Goal: Task Accomplishment & Management: Use online tool/utility

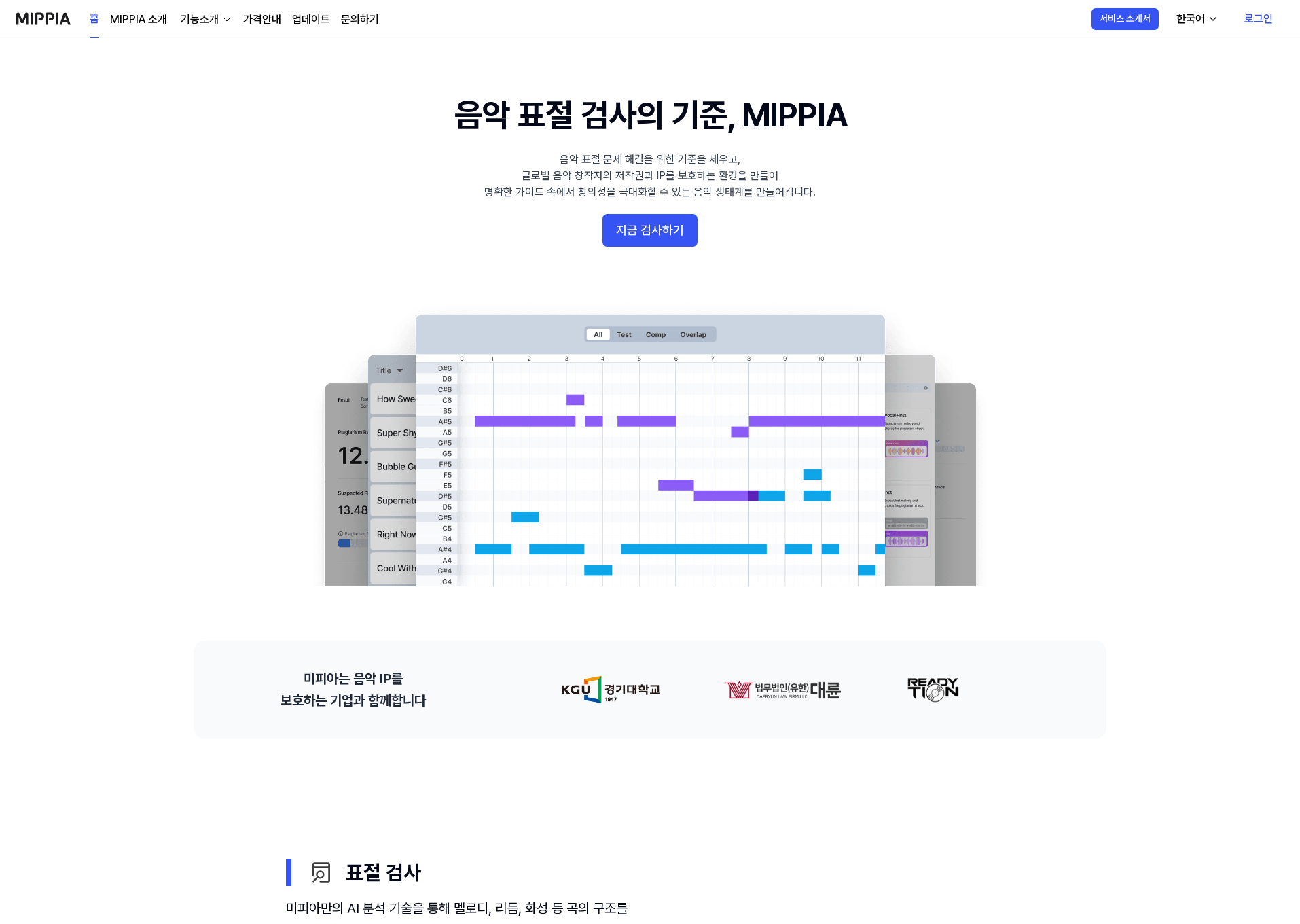
click at [679, 233] on button "지금 검사하기" at bounding box center [650, 230] width 95 height 32
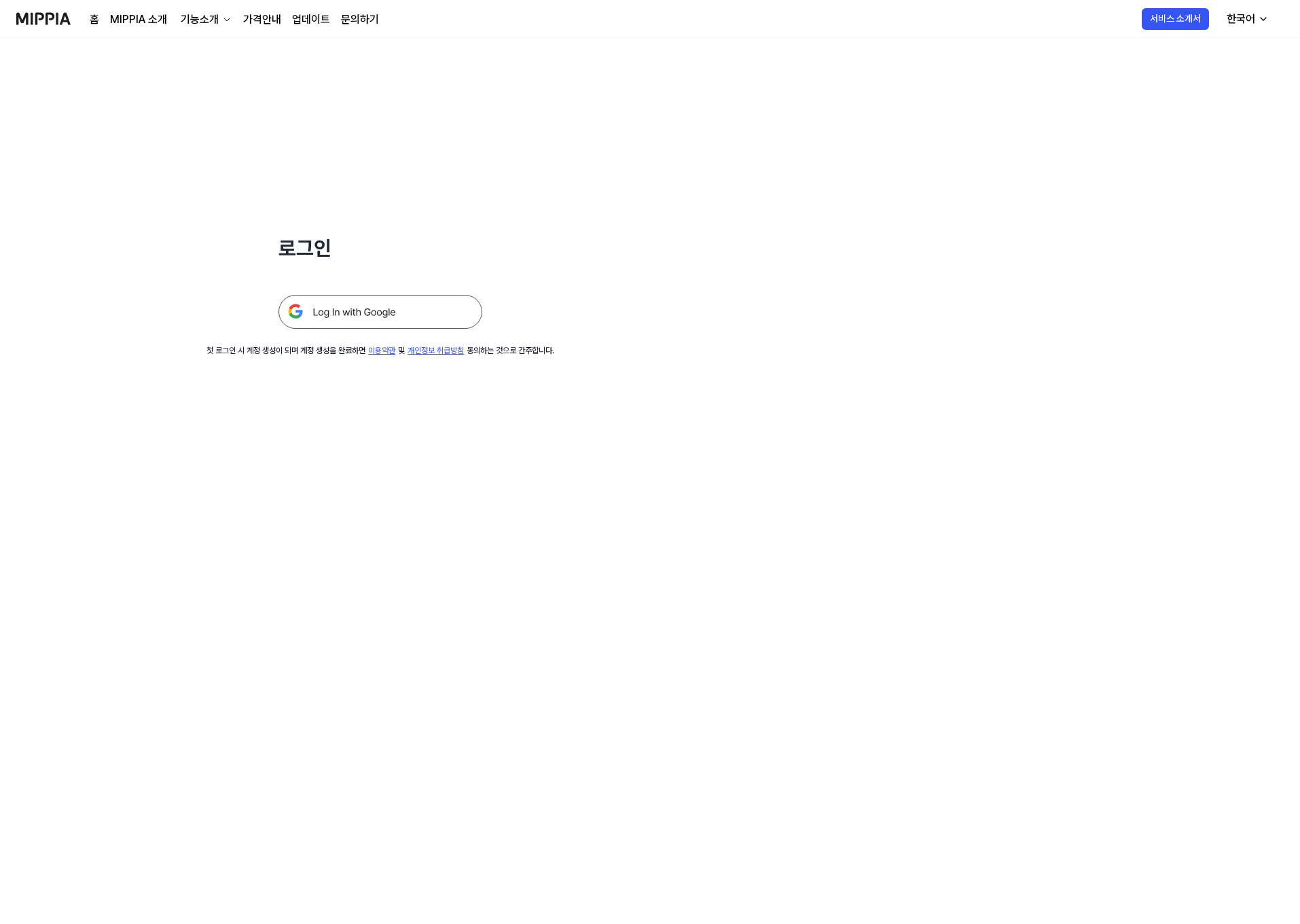
click at [410, 306] on img at bounding box center [380, 311] width 203 height 34
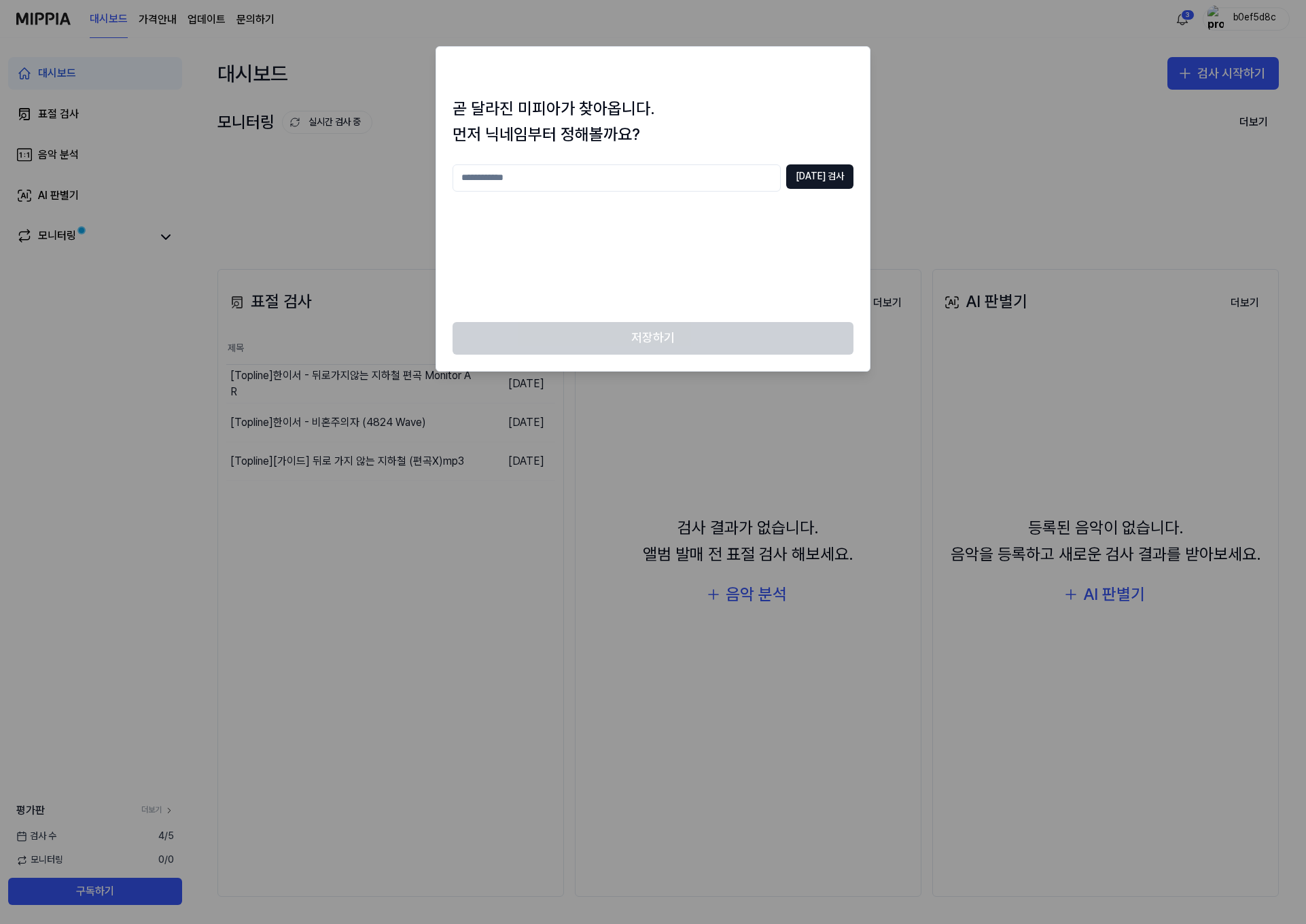
click at [637, 169] on input "text" at bounding box center [616, 178] width 328 height 27
type input "**"
click at [820, 170] on button "[DATE] 검사" at bounding box center [819, 177] width 67 height 25
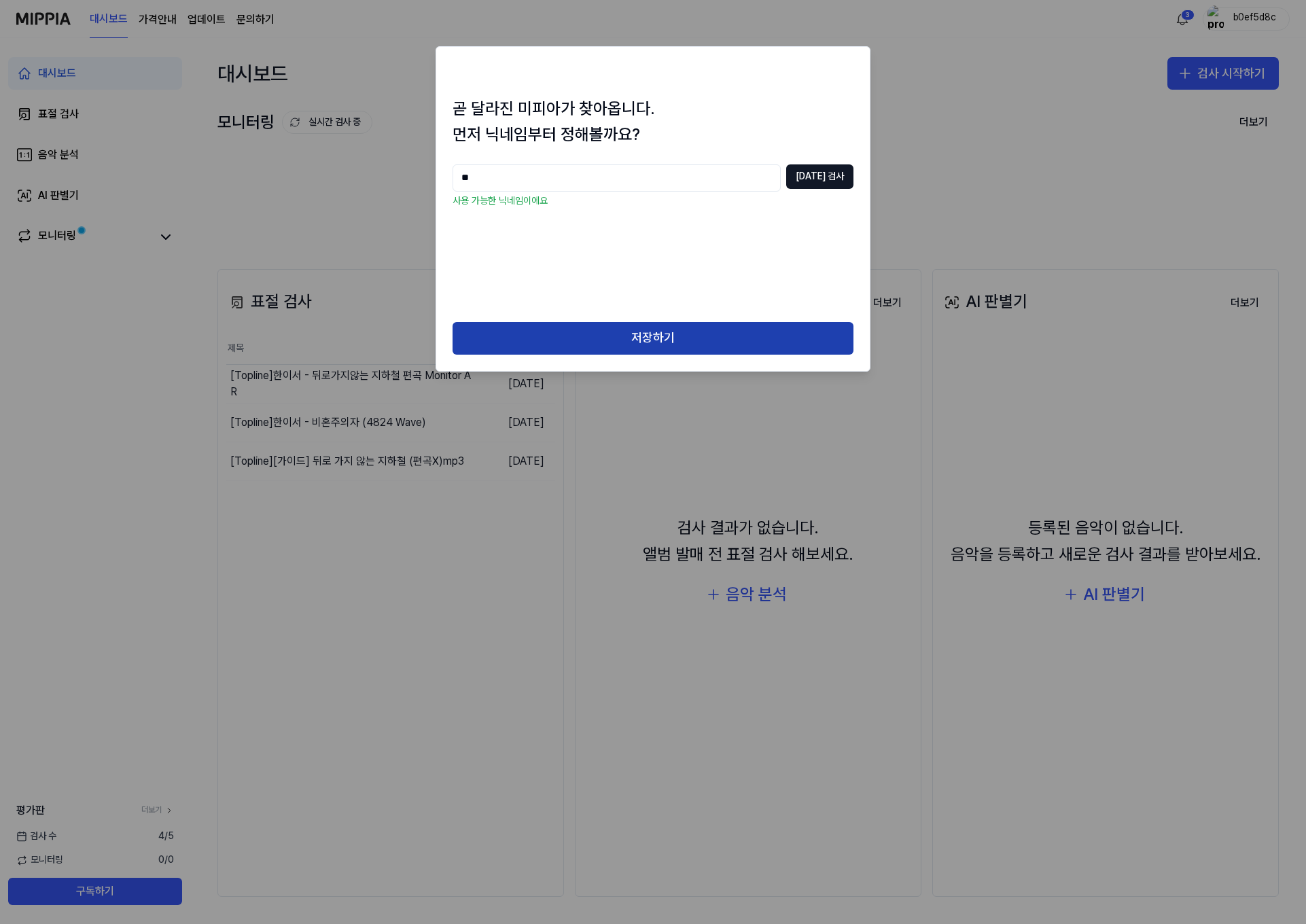
click at [649, 327] on button "저장하기" at bounding box center [653, 338] width 401 height 32
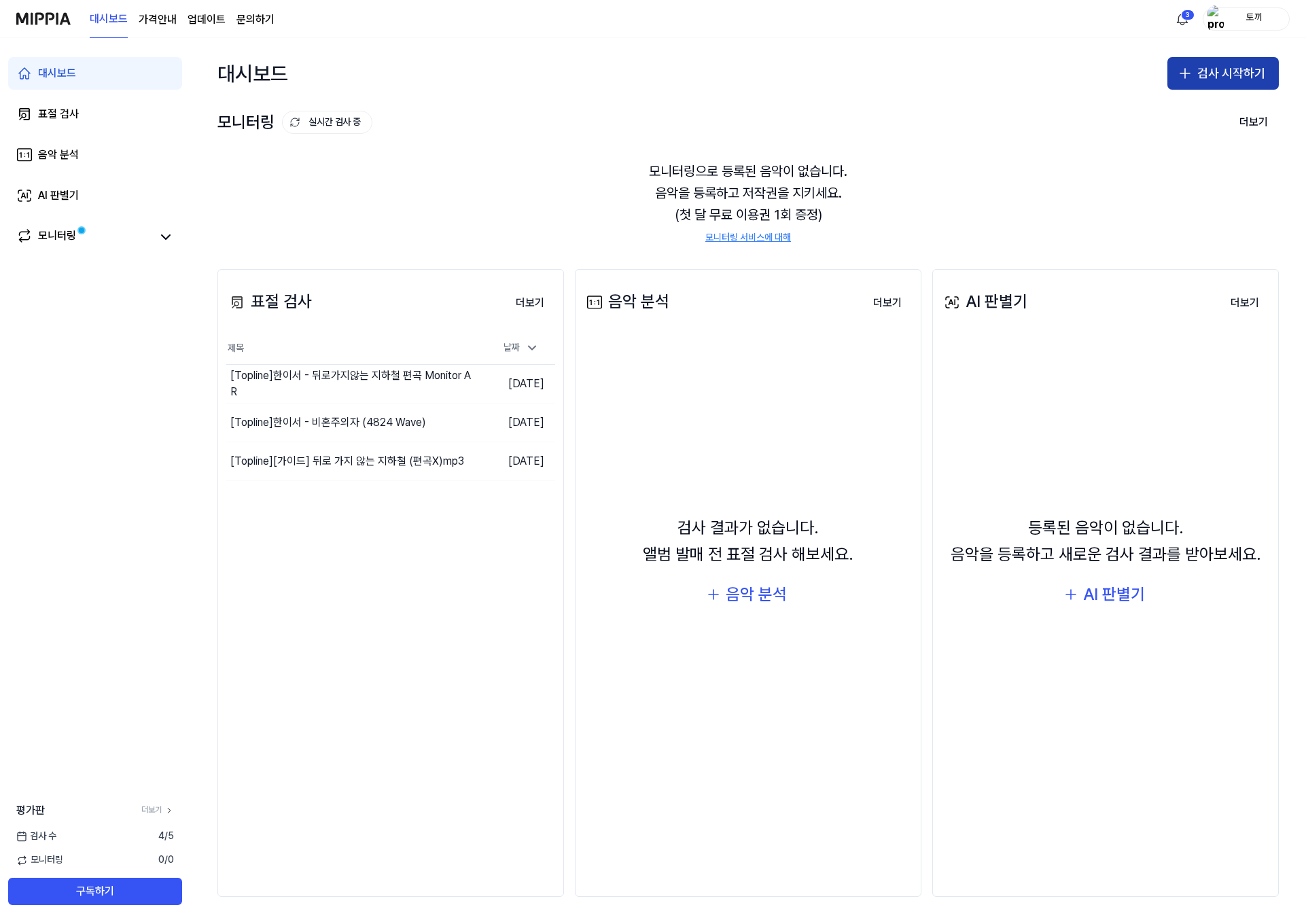
click at [1212, 64] on button "검사 시작하기" at bounding box center [1223, 73] width 112 height 32
click at [1175, 116] on div "표절 검사" at bounding box center [1169, 110] width 35 height 13
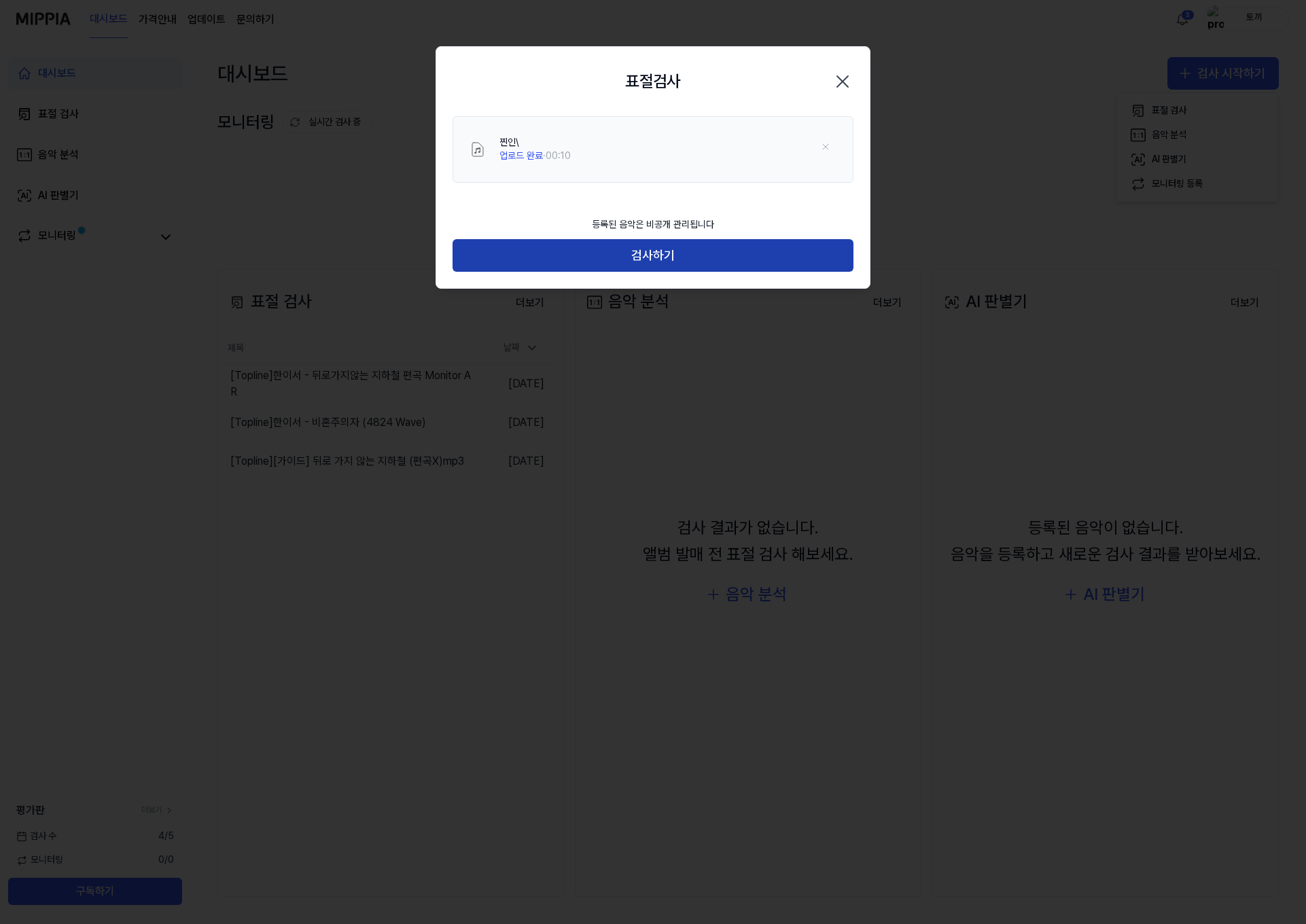
click at [705, 256] on button "검사하기" at bounding box center [653, 255] width 401 height 32
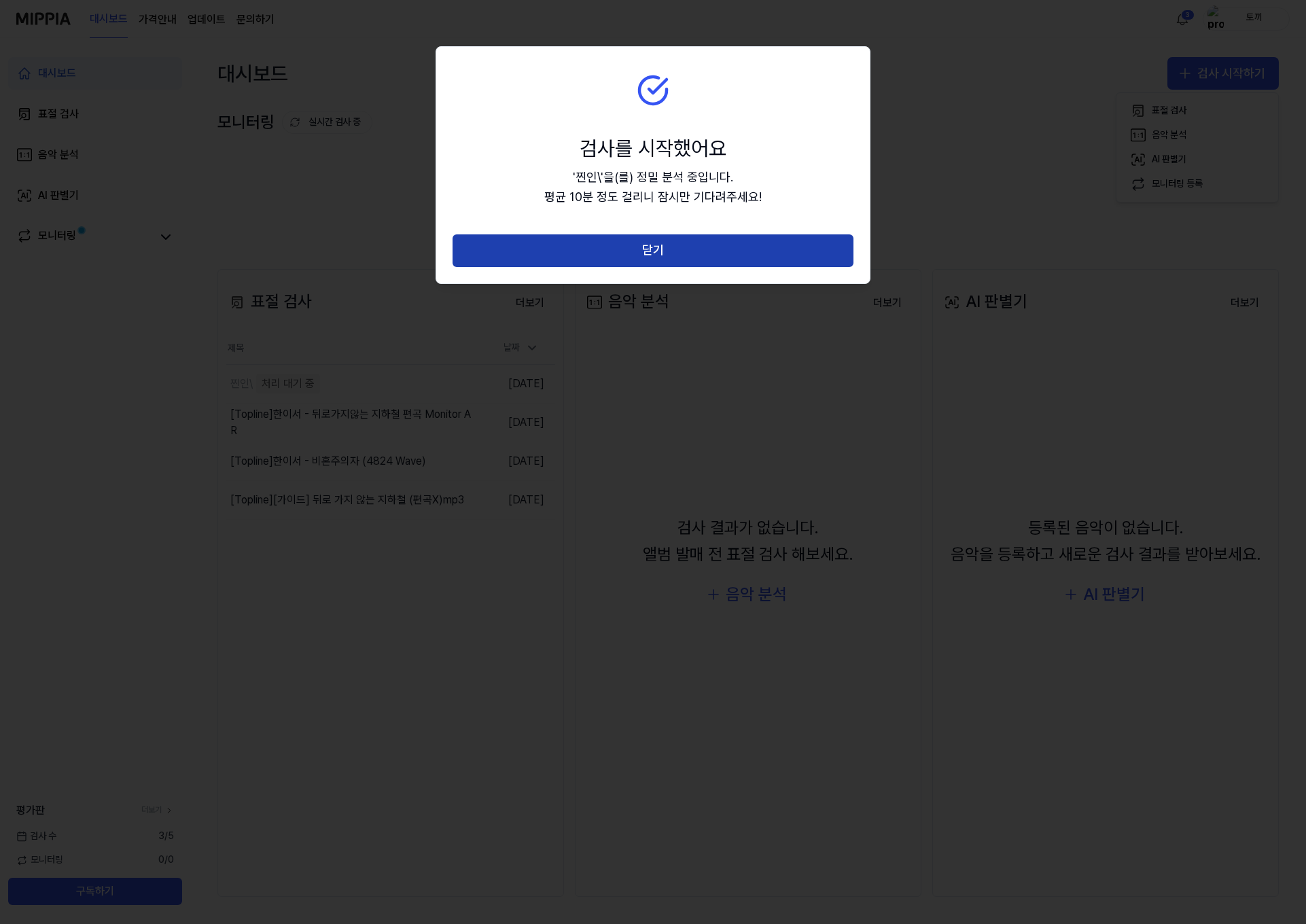
click at [704, 258] on button "닫기" at bounding box center [653, 250] width 401 height 32
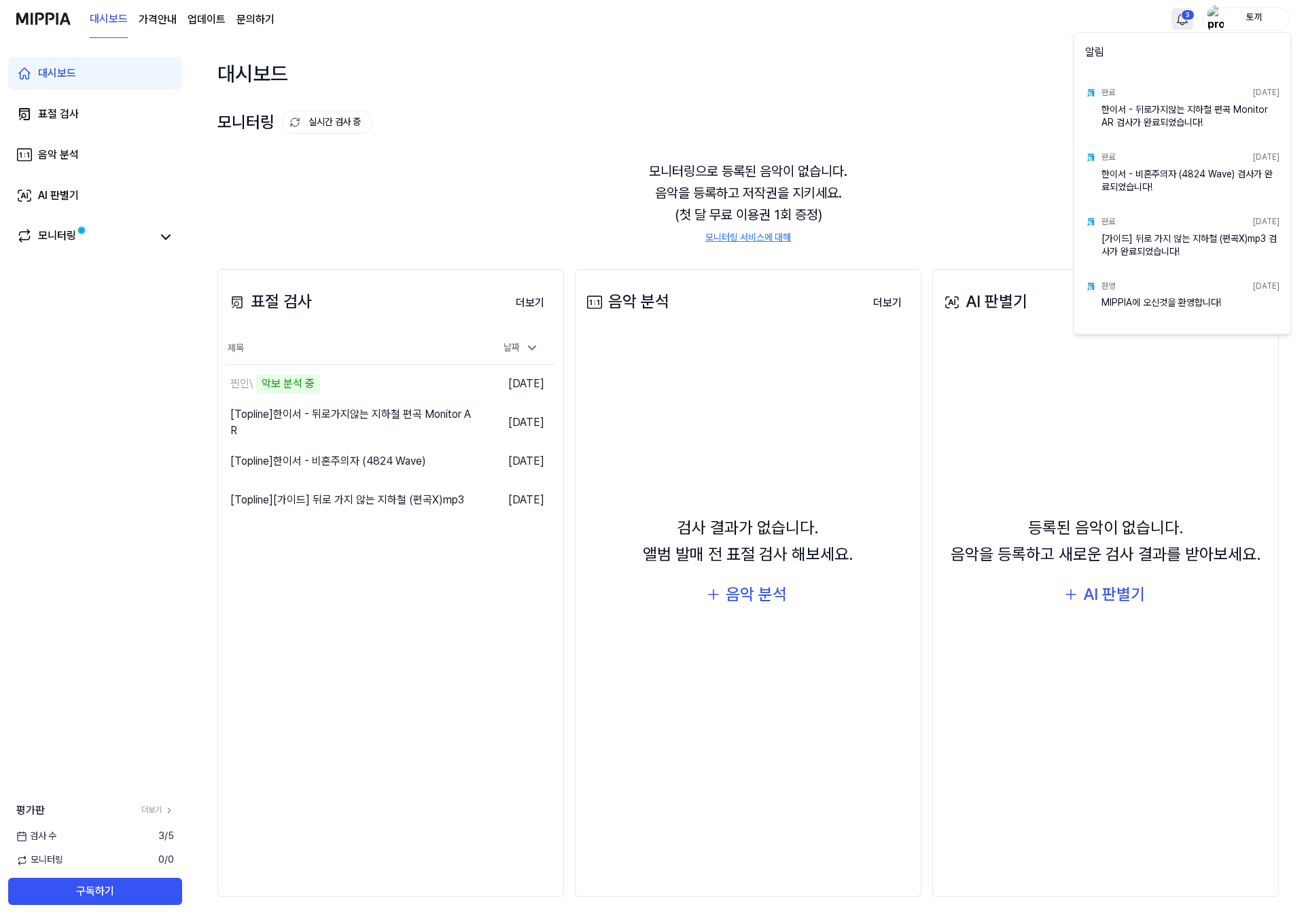
click at [1187, 14] on html "대시보드 가격안내 업데이트 문의하기 3 토끼 대시보드 표절 검사 음악 분석 AI 판별기 모니터링 평가판 더보기 검사 [DATE] 모니터링 0 …" at bounding box center [653, 462] width 1306 height 924
click at [1187, 14] on html "대시보드 가격안내 업데이트 문의하기 토끼 대시보드 표절 검사 음악 분석 AI 판별기 모니터링 평가판 더보기 검사 [DATE] 모니터링 0 / …" at bounding box center [653, 462] width 1306 height 924
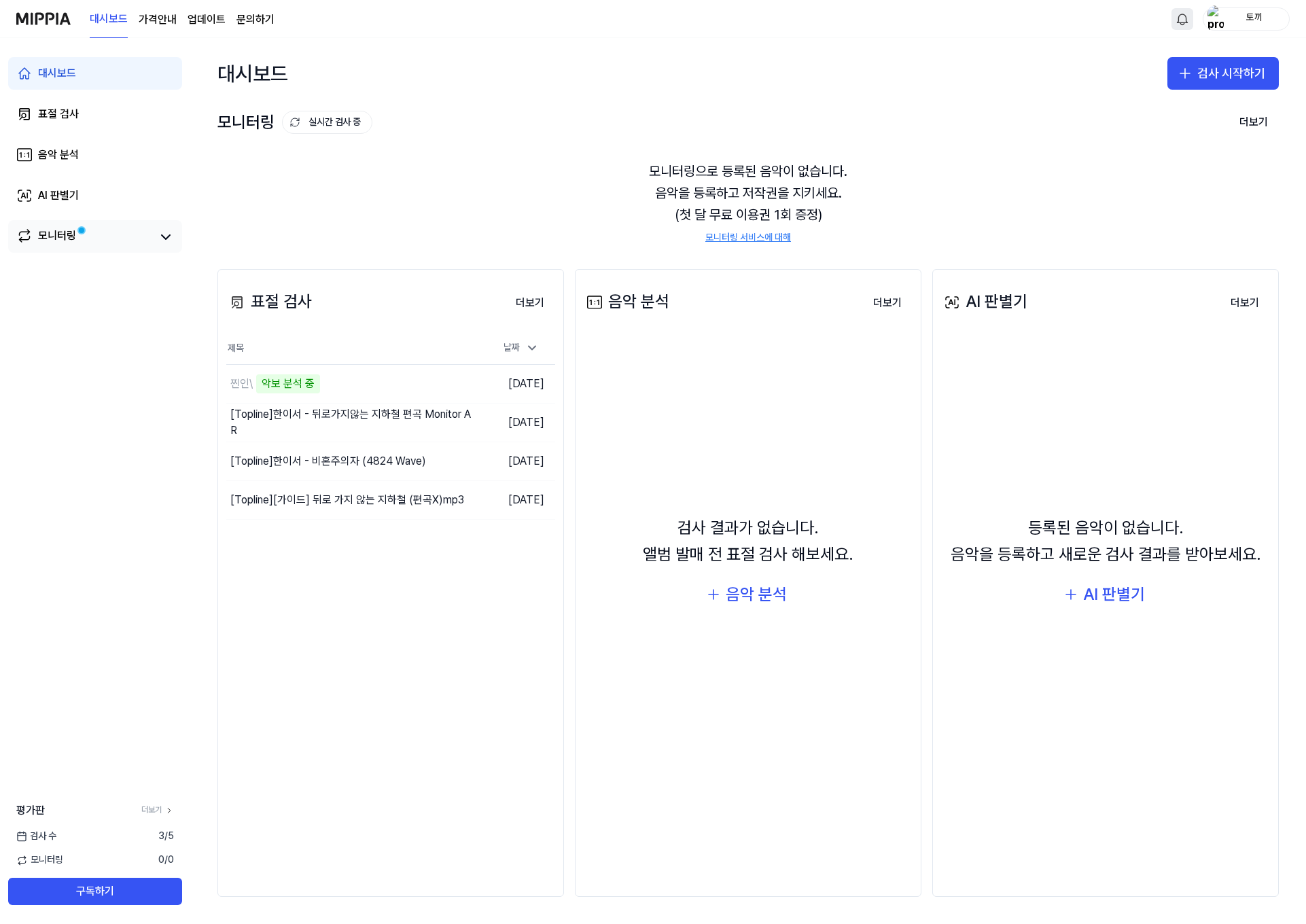
click at [69, 244] on div "모니터링" at bounding box center [57, 237] width 38 height 19
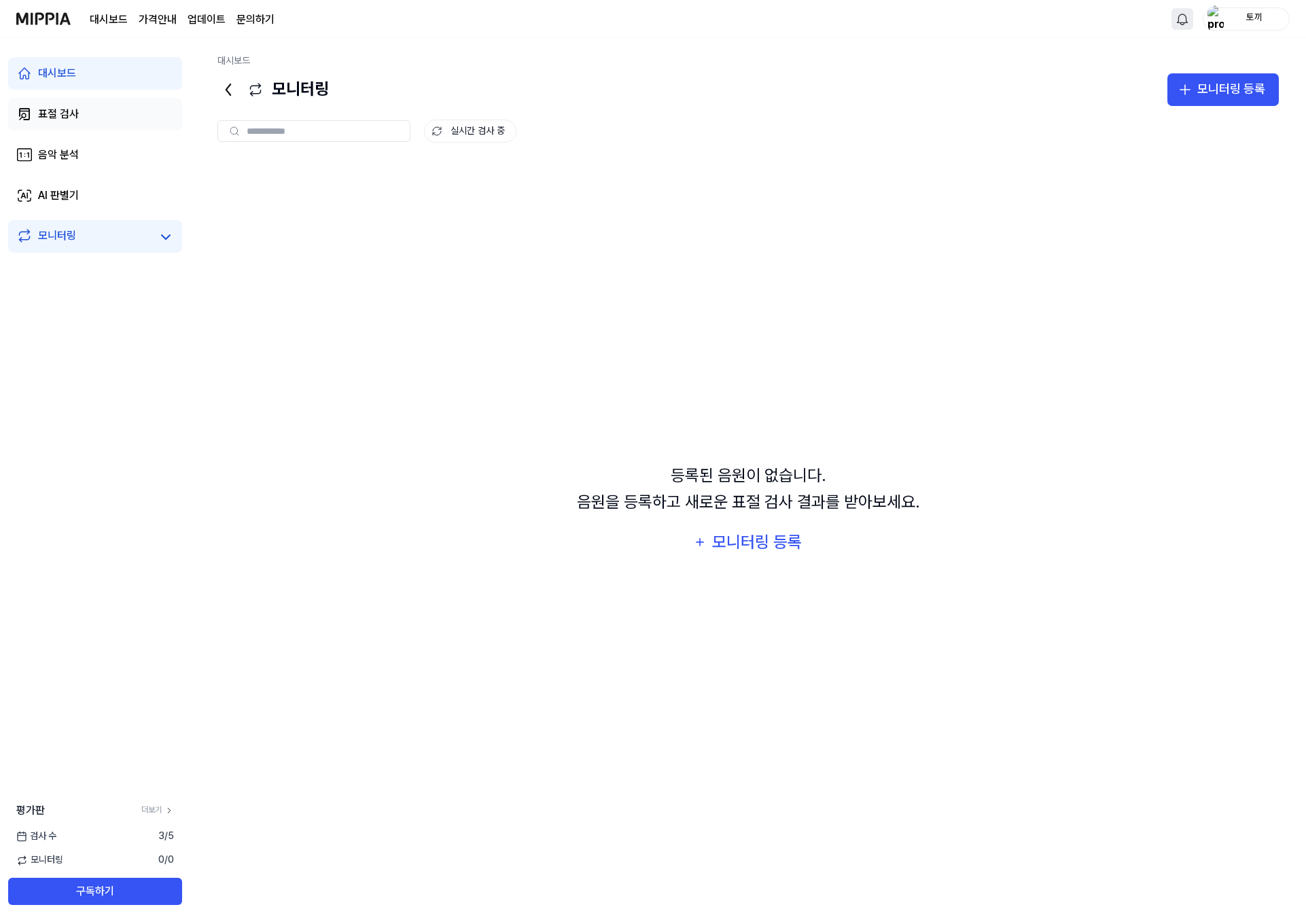
click at [55, 115] on div "표절 검사" at bounding box center [58, 114] width 40 height 17
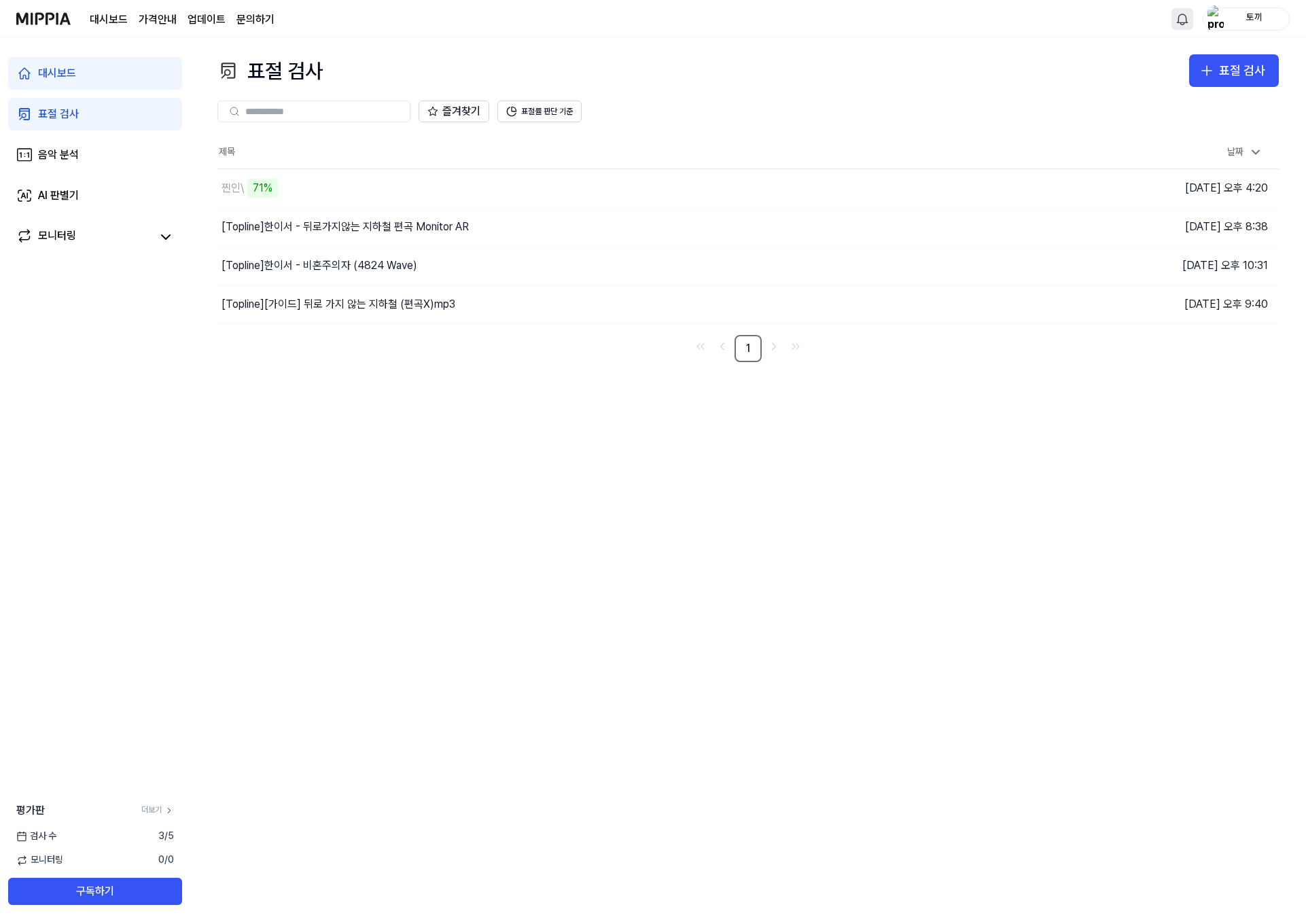
scroll to position [-1, 0]
click at [544, 118] on button "표절률 판단 기준" at bounding box center [539, 111] width 84 height 21
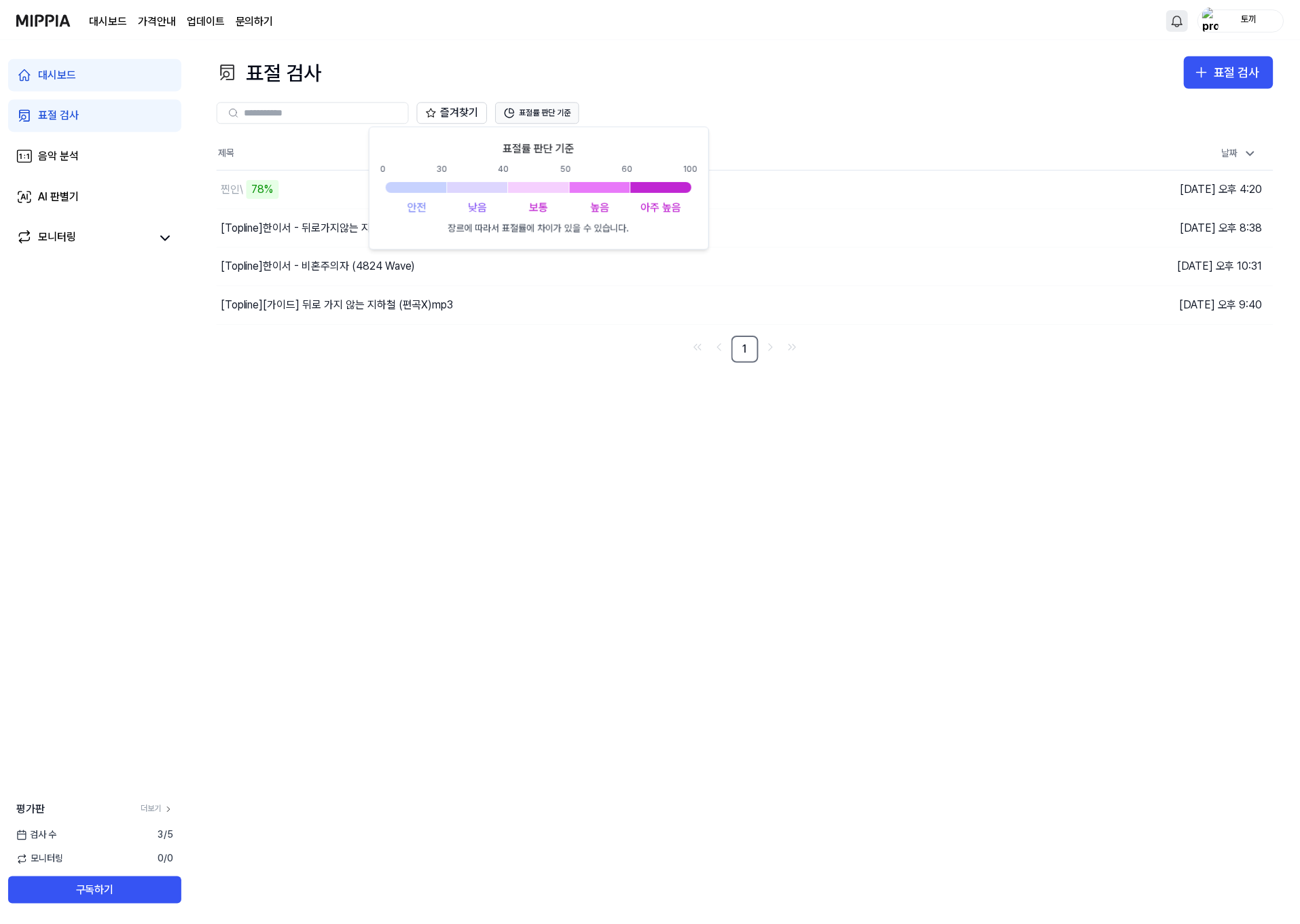
scroll to position [0, 0]
drag, startPoint x: 733, startPoint y: 97, endPoint x: 728, endPoint y: 103, distance: 7.8
click at [733, 97] on div "즐겨찾기 표절률 판단 기준" at bounding box center [747, 112] width 1061 height 49
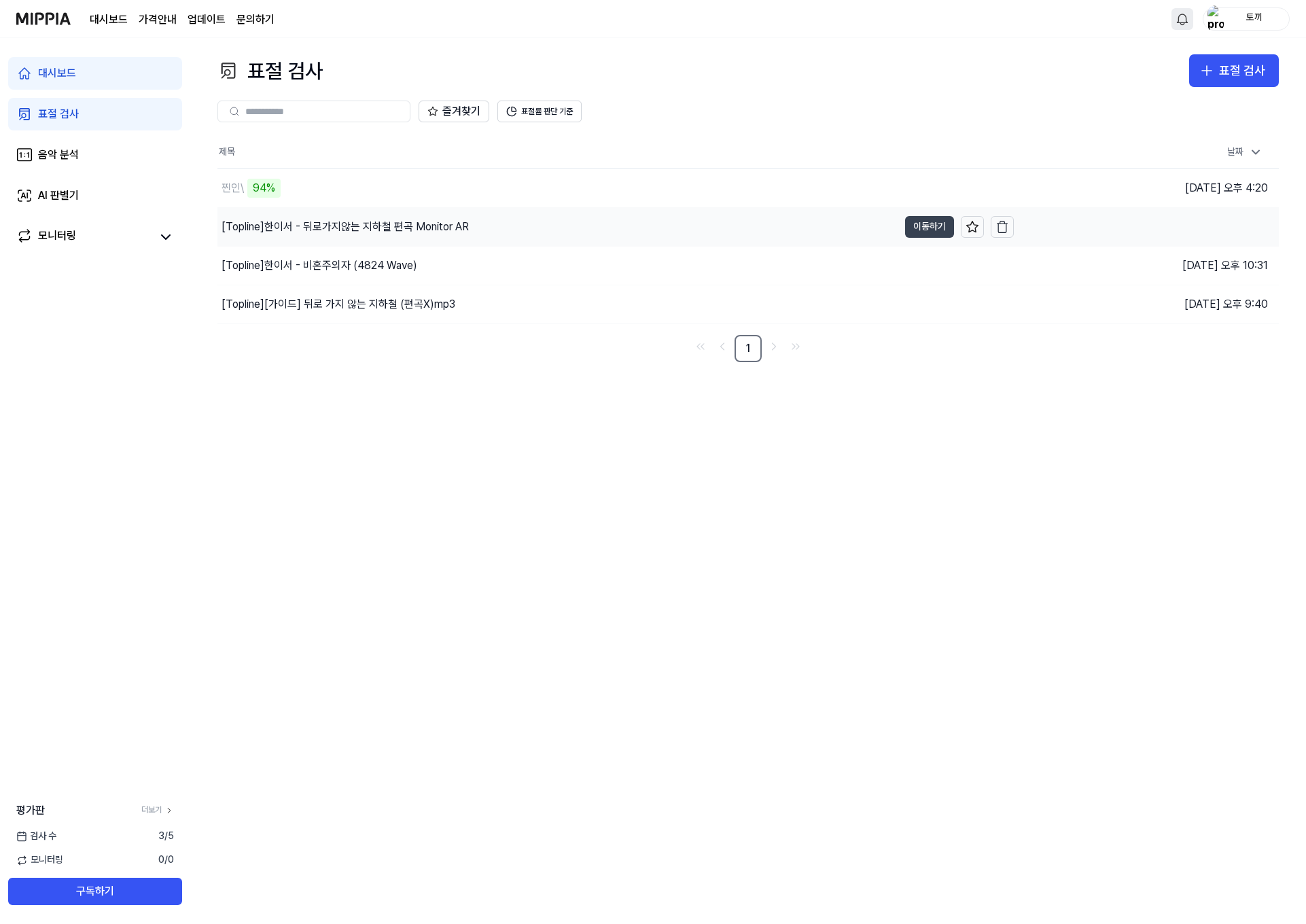
click at [919, 234] on button "이동하기" at bounding box center [930, 226] width 49 height 21
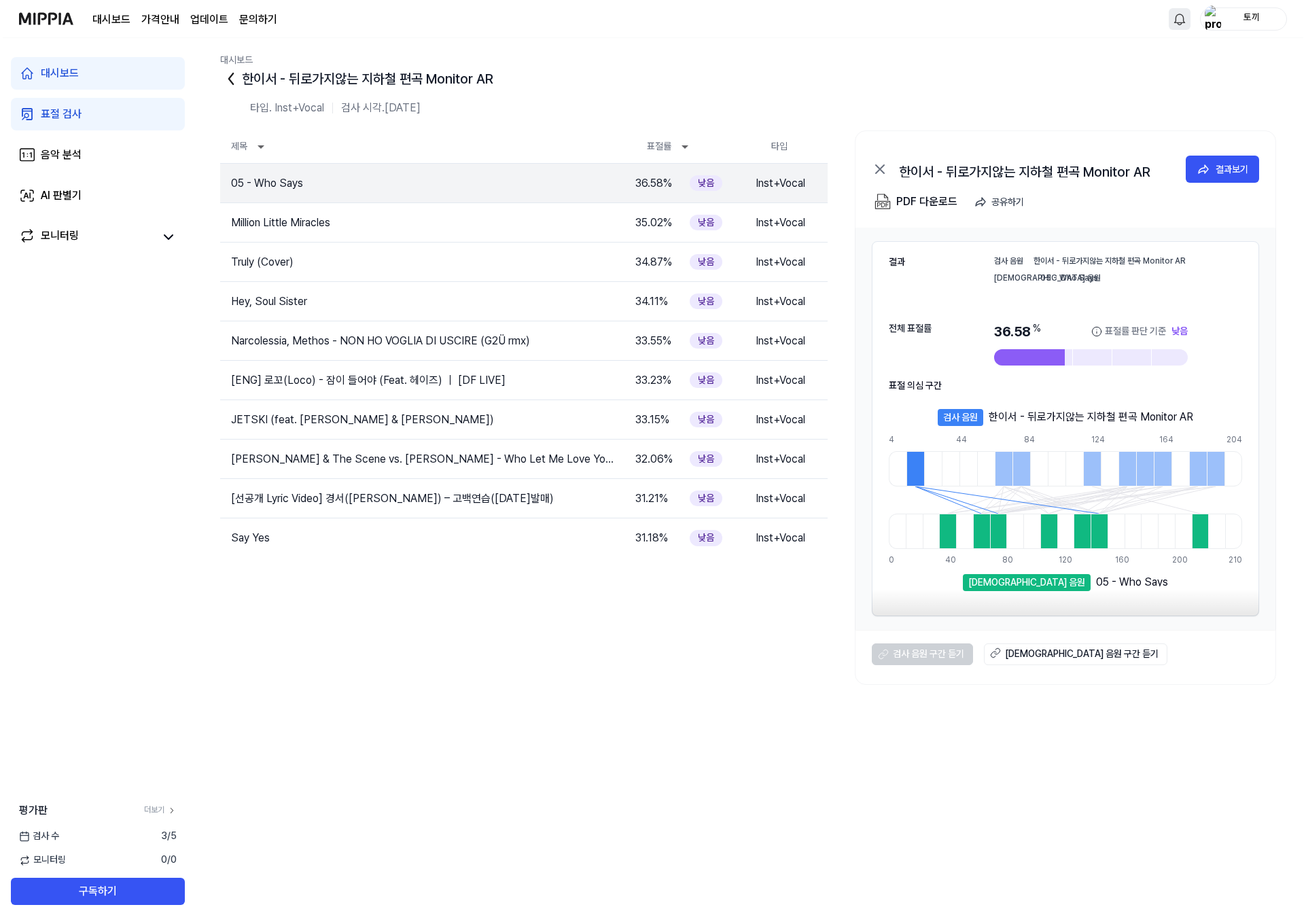
scroll to position [2, 1]
click at [878, 165] on icon at bounding box center [877, 169] width 17 height 17
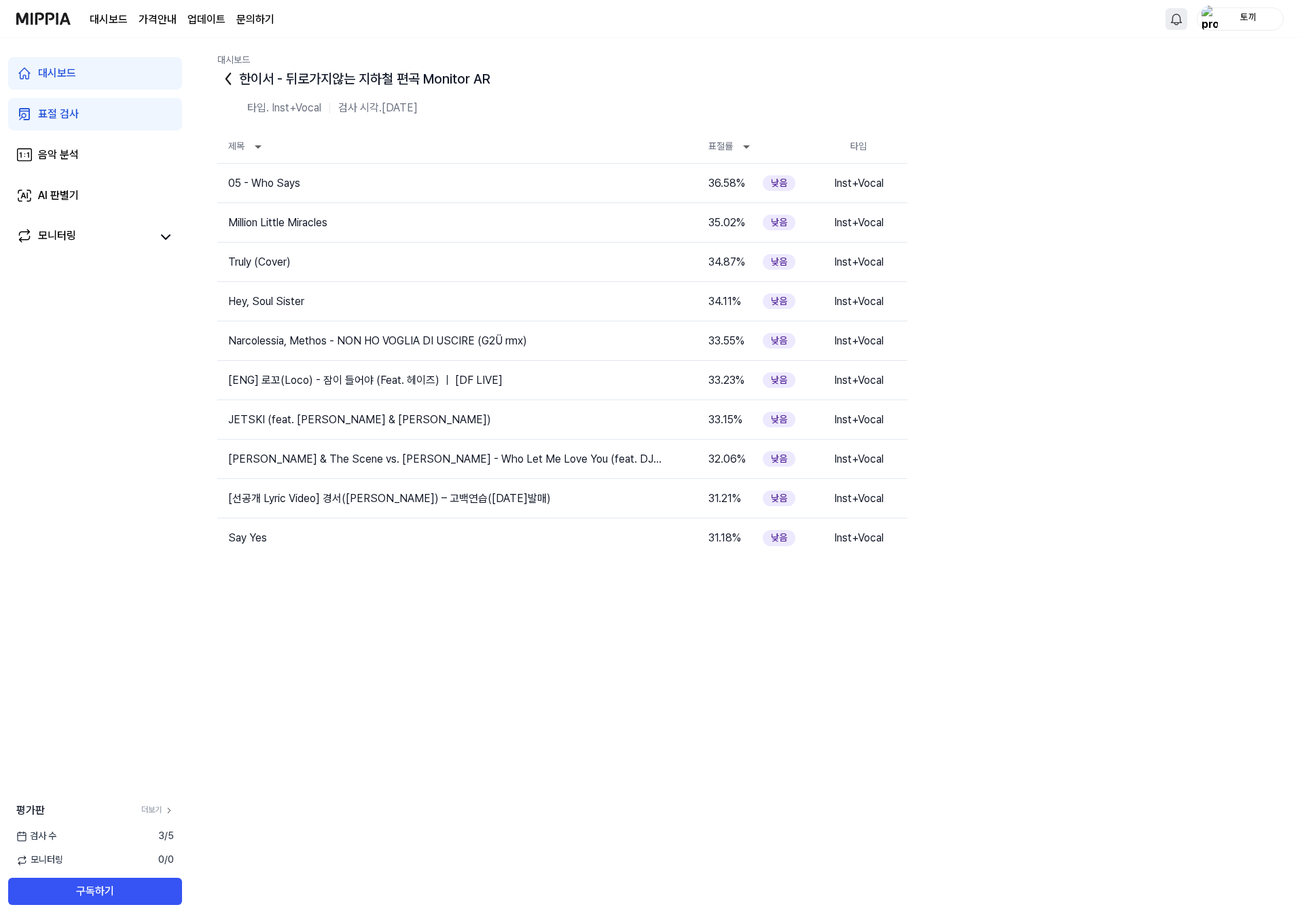
click at [225, 74] on icon at bounding box center [227, 78] width 21 height 21
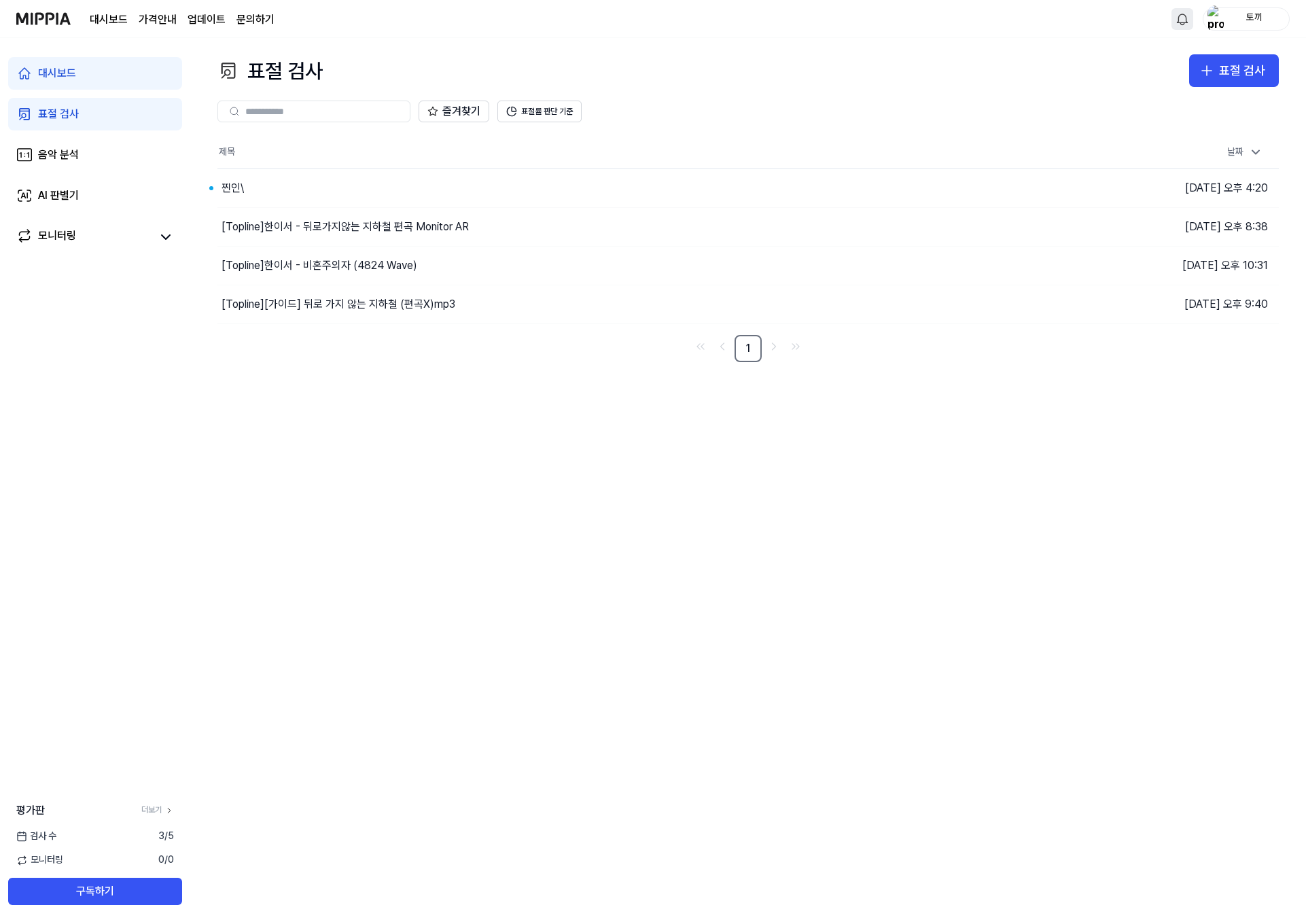
scroll to position [2, 0]
click at [912, 188] on button "이동하기" at bounding box center [930, 188] width 49 height 21
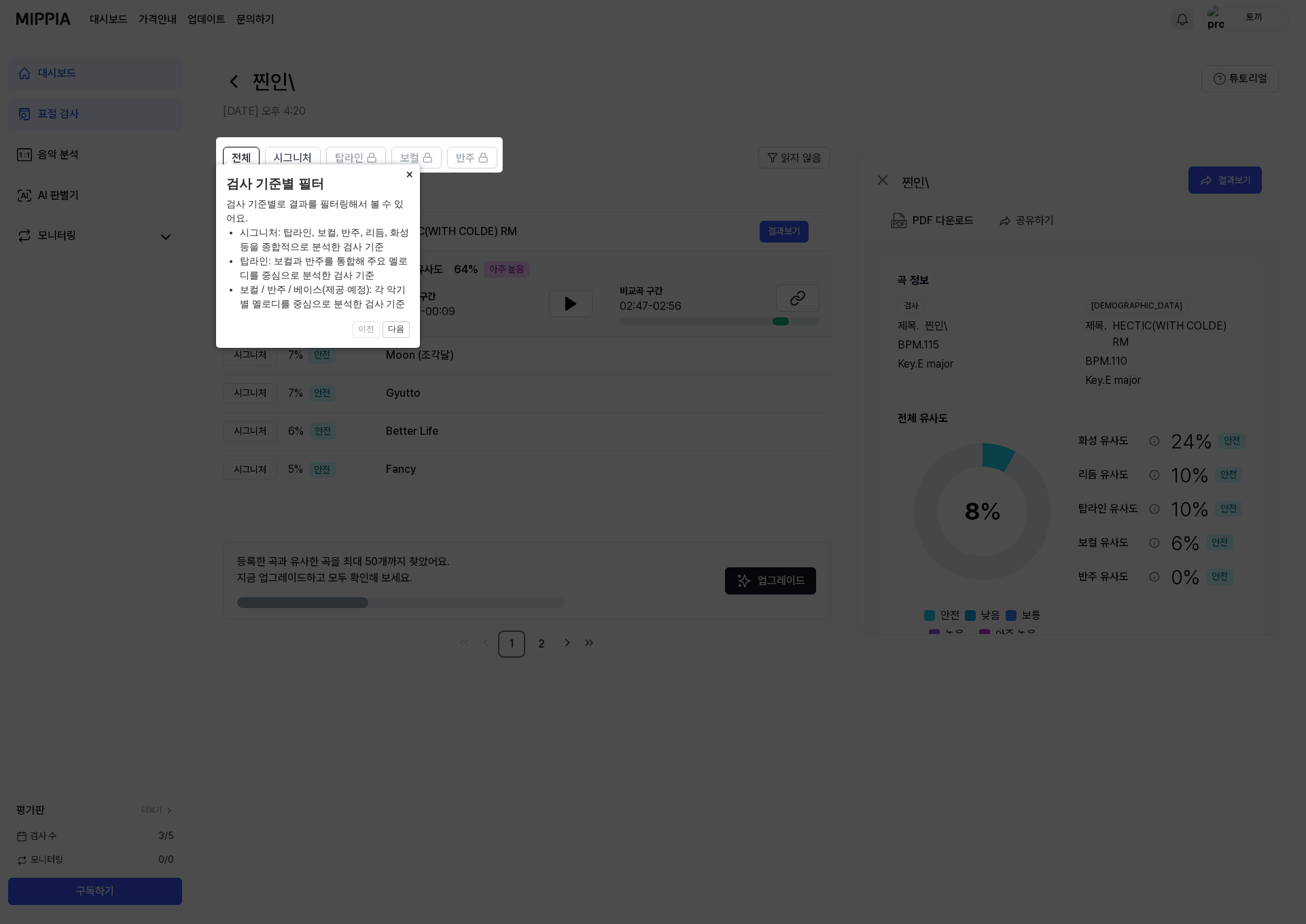
click at [409, 183] on button "×" at bounding box center [409, 174] width 21 height 19
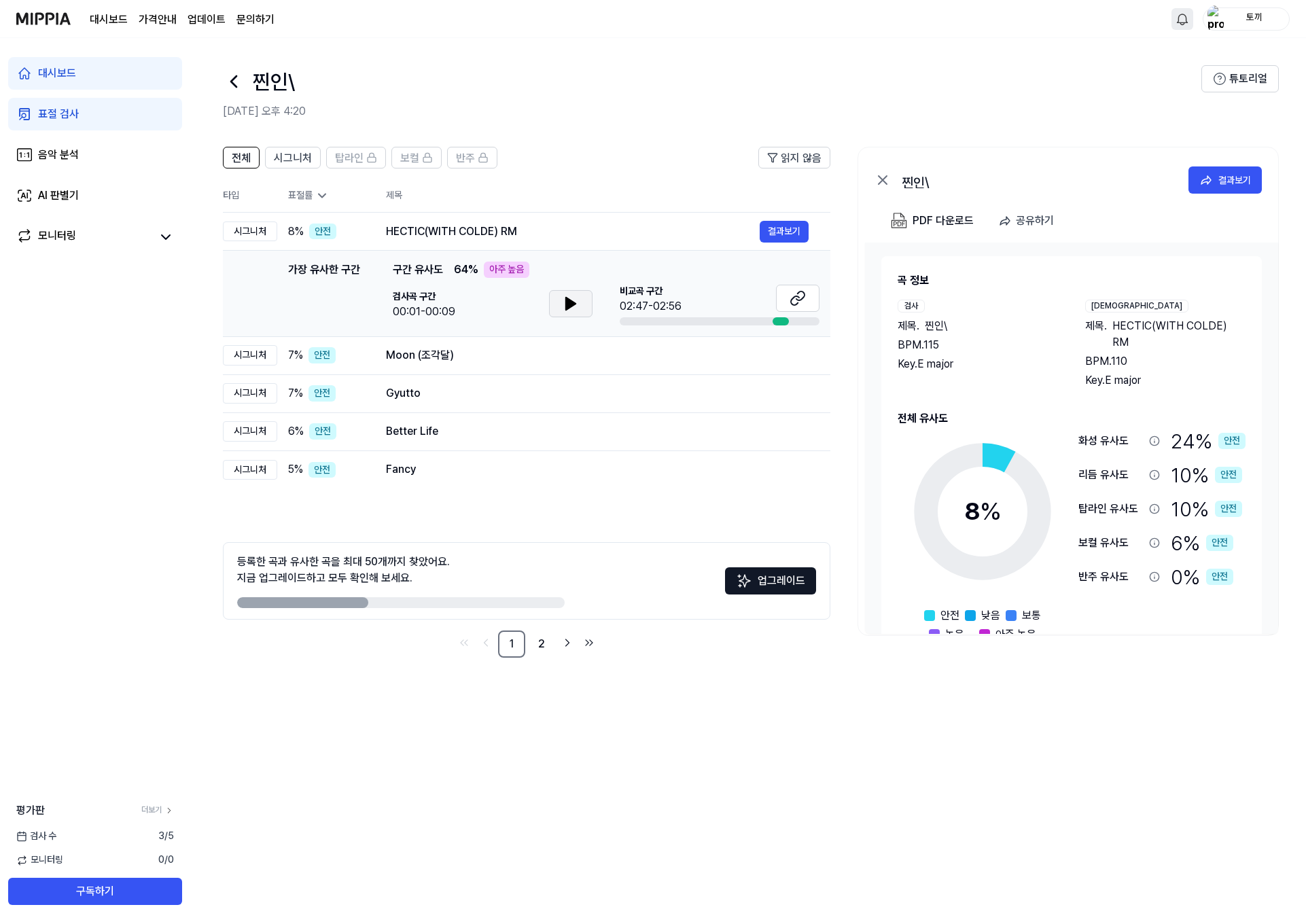
click at [575, 303] on icon at bounding box center [570, 303] width 17 height 17
click at [580, 304] on button at bounding box center [570, 303] width 44 height 27
click at [574, 303] on icon at bounding box center [570, 303] width 17 height 17
click at [573, 305] on icon at bounding box center [573, 304] width 2 height 11
click at [573, 305] on icon at bounding box center [570, 303] width 17 height 17
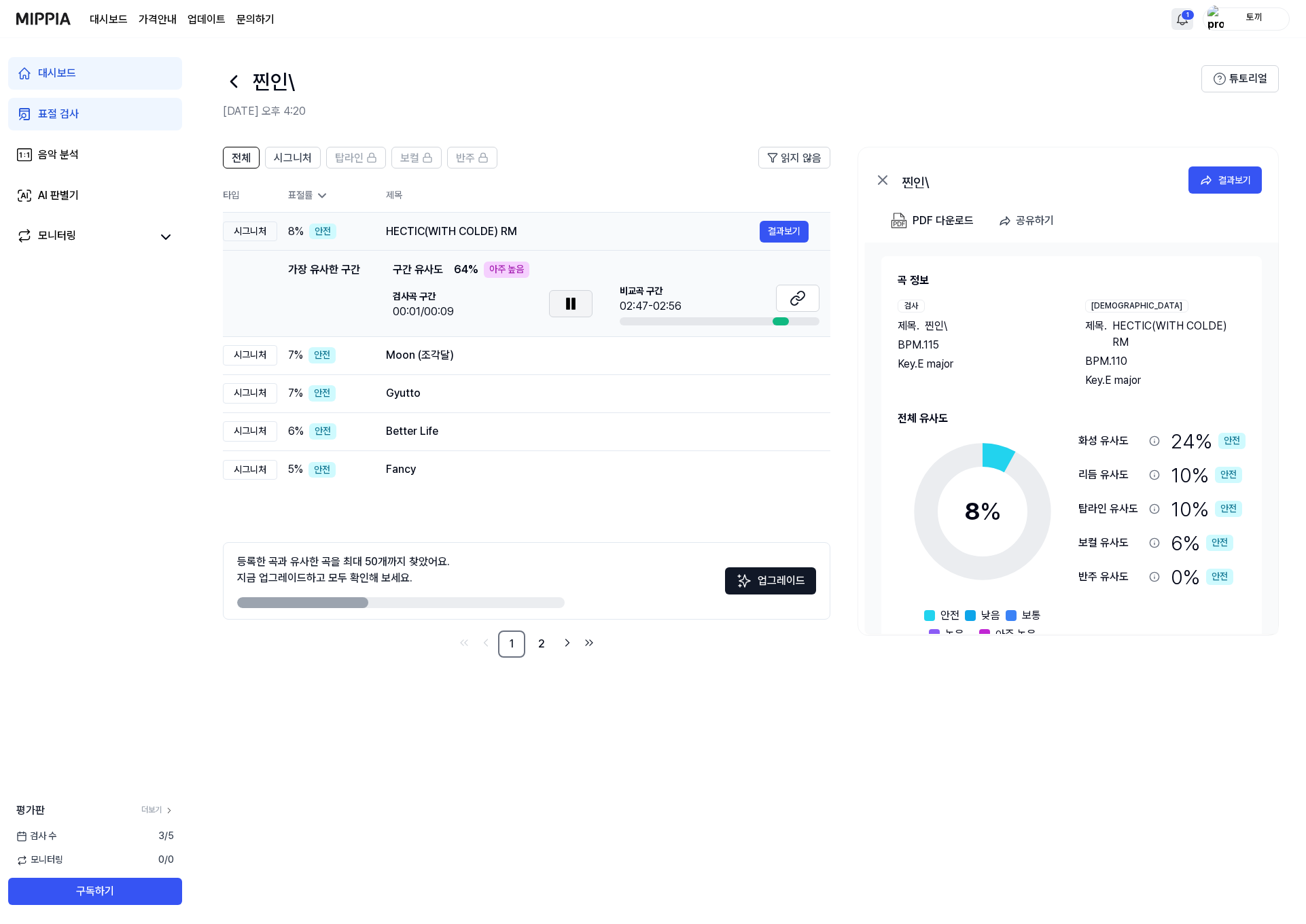
click at [261, 230] on div "시그니처" at bounding box center [249, 232] width 55 height 21
click at [508, 226] on div "HECTIC(WITH COLDE) RM" at bounding box center [573, 231] width 374 height 17
click at [570, 295] on button at bounding box center [570, 303] width 44 height 27
drag, startPoint x: 795, startPoint y: 301, endPoint x: 788, endPoint y: 303, distance: 7.3
click at [795, 300] on icon at bounding box center [798, 298] width 17 height 17
